Goal: Transaction & Acquisition: Purchase product/service

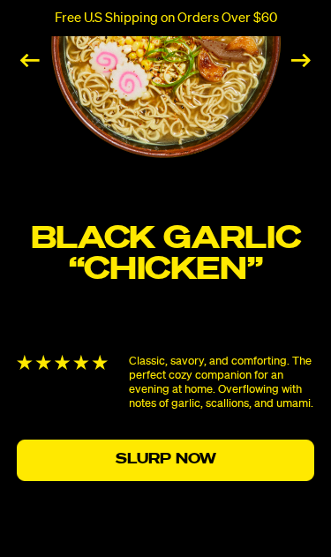
scroll to position [2762, 0]
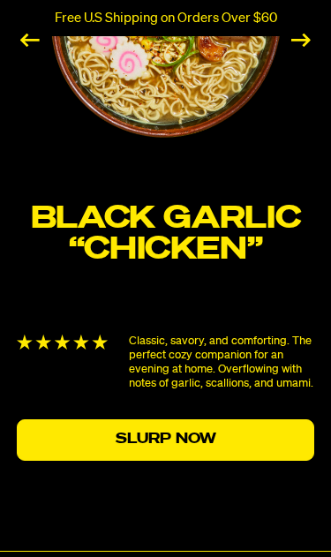
click at [250, 423] on link "Slurp Now" at bounding box center [166, 439] width 298 height 41
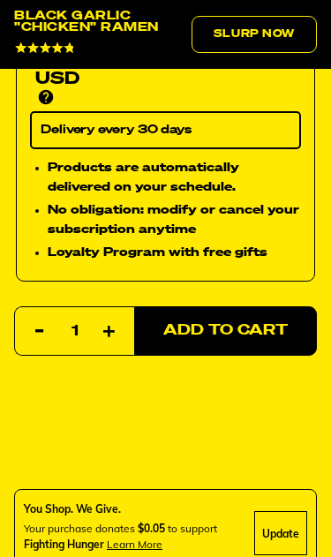
click at [255, 323] on span "Add to Cart" at bounding box center [225, 330] width 124 height 15
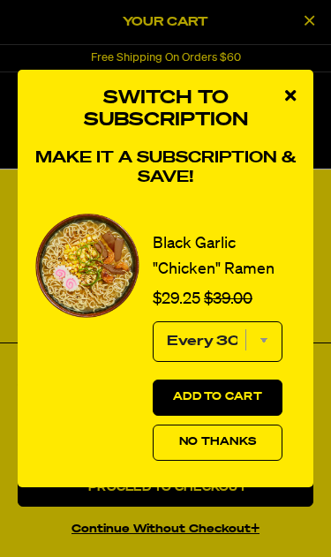
click at [248, 447] on span "No Thanks" at bounding box center [217, 442] width 77 height 11
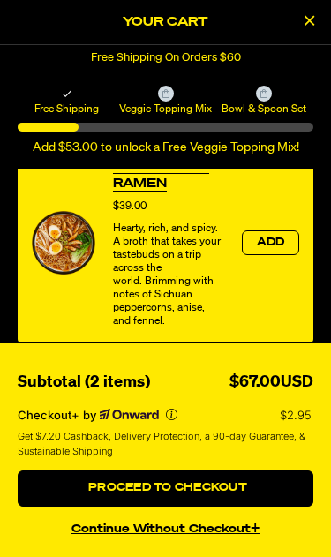
scroll to position [517, 0]
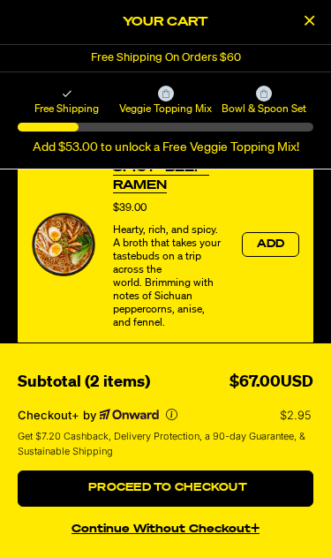
click at [283, 250] on span "Add" at bounding box center [271, 244] width 28 height 11
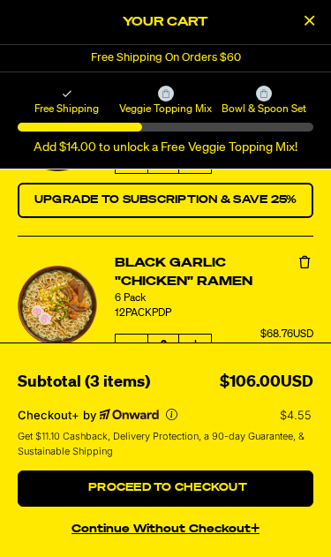
scroll to position [102, 0]
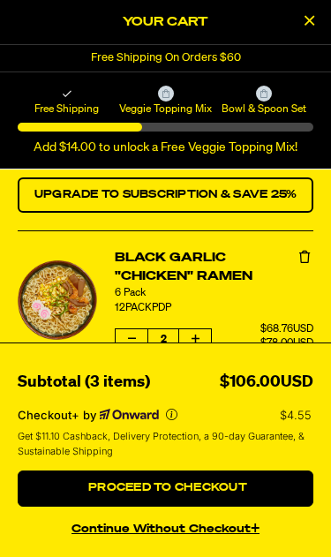
click at [142, 350] on button "product" at bounding box center [132, 339] width 32 height 21
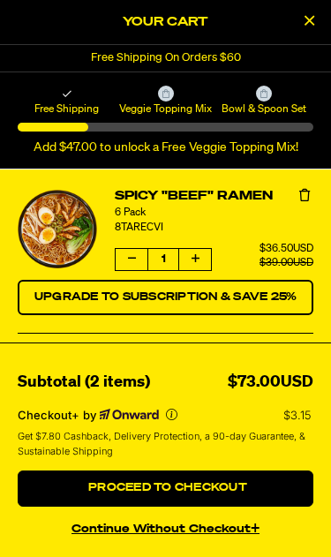
scroll to position [0, 0]
click at [309, 26] on icon "Close Cart" at bounding box center [309, 20] width 10 height 16
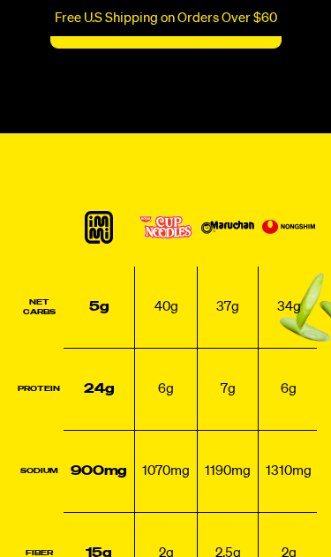
scroll to position [3631, 0]
